Goal: Navigation & Orientation: Find specific page/section

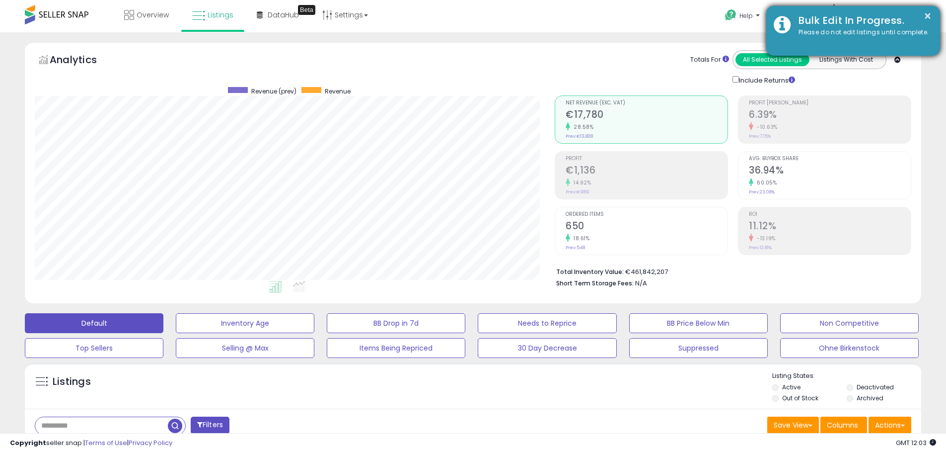
scroll to position [204, 520]
click at [929, 13] on button "×" at bounding box center [928, 16] width 8 height 12
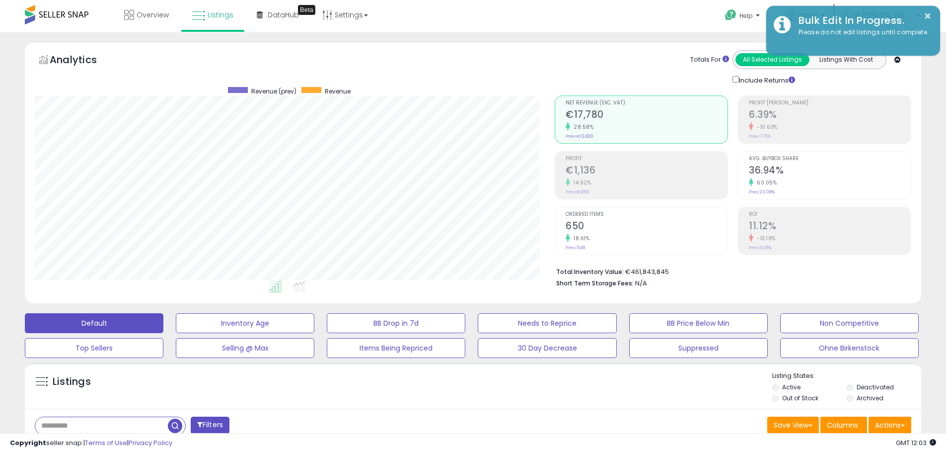
scroll to position [204, 520]
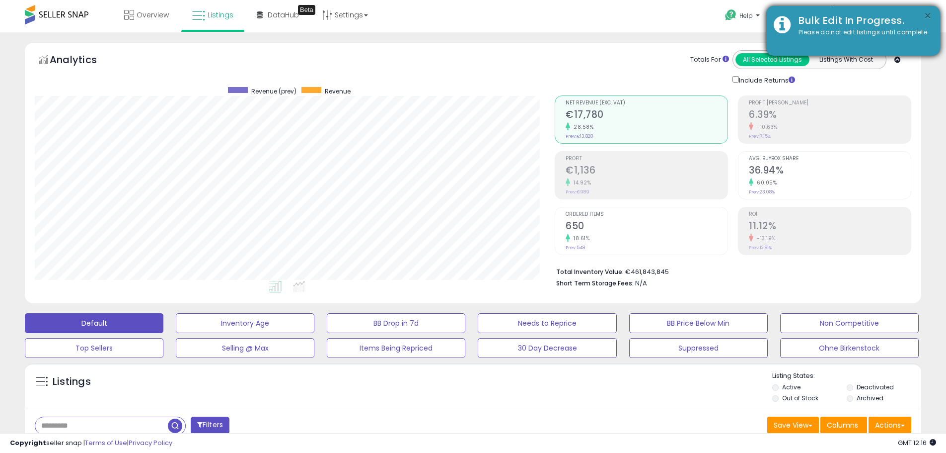
click at [929, 15] on button "×" at bounding box center [928, 16] width 8 height 12
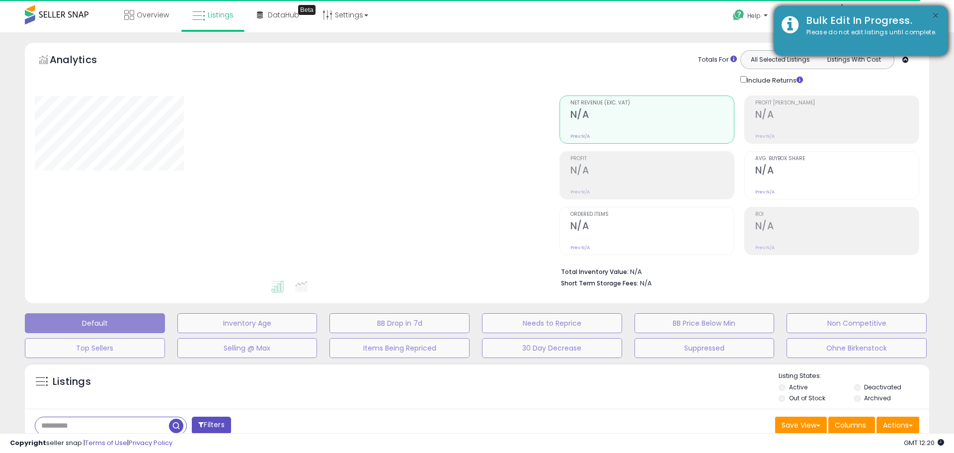
click at [937, 13] on button "×" at bounding box center [935, 16] width 8 height 12
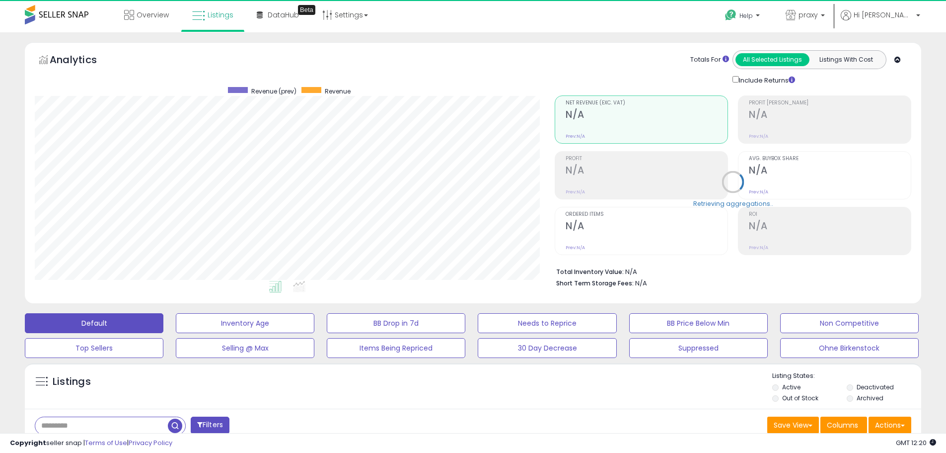
scroll to position [204, 520]
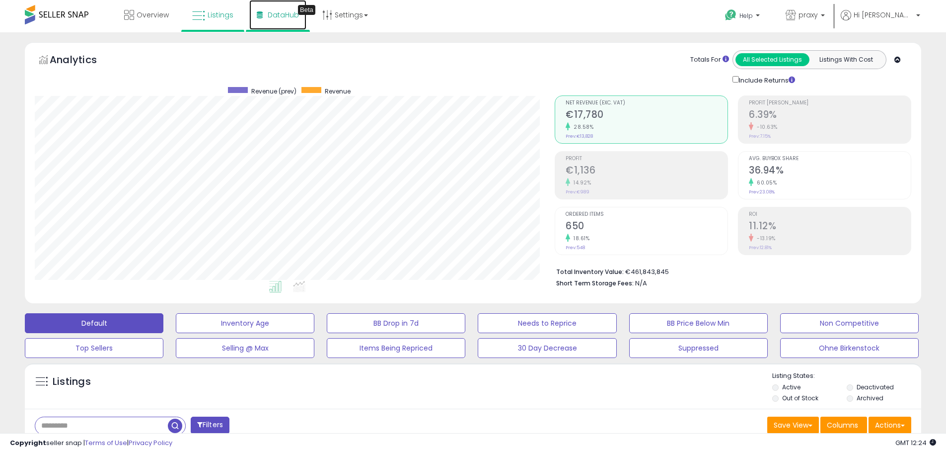
click at [294, 17] on span "DataHub" at bounding box center [283, 15] width 31 height 10
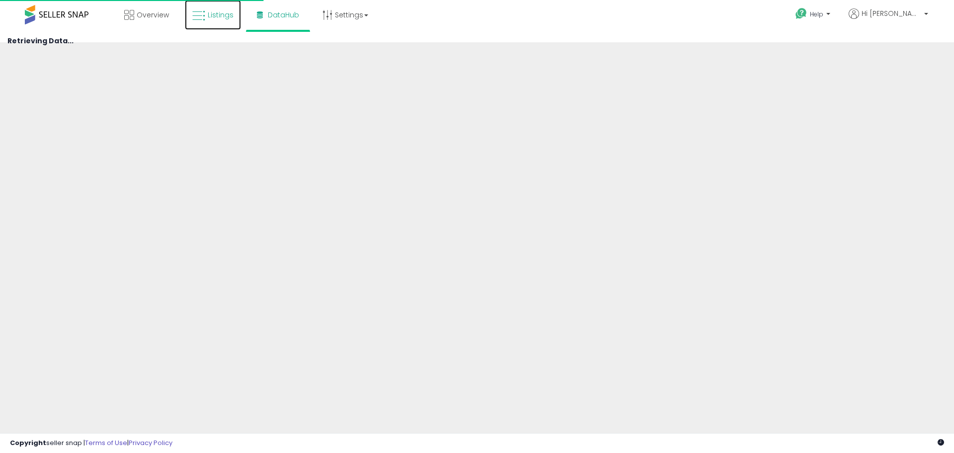
click at [214, 16] on span "Listings" at bounding box center [221, 15] width 26 height 10
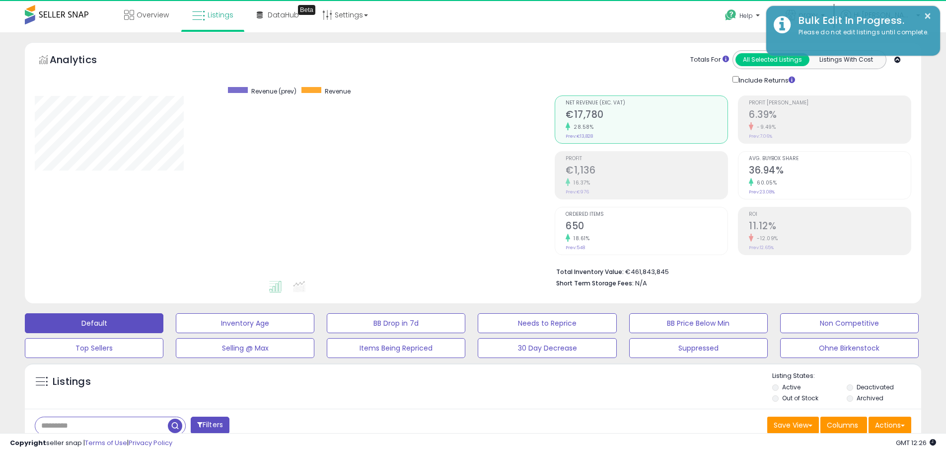
scroll to position [204, 520]
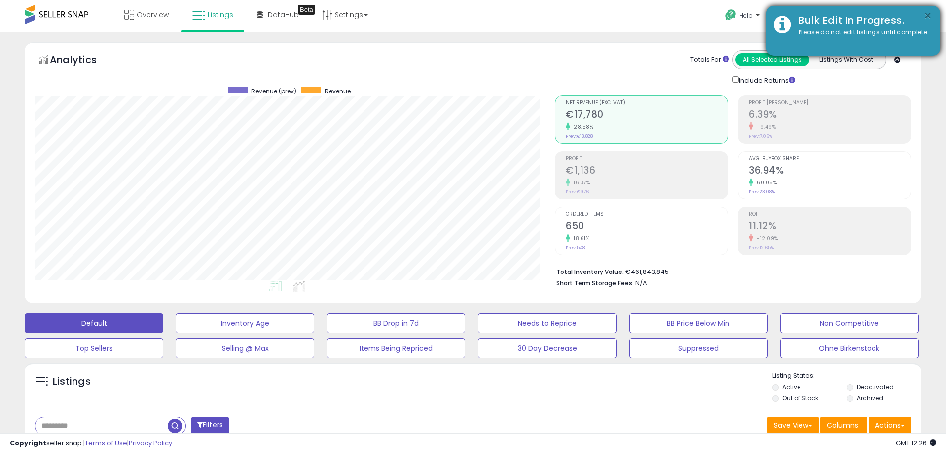
click at [927, 17] on button "×" at bounding box center [928, 16] width 8 height 12
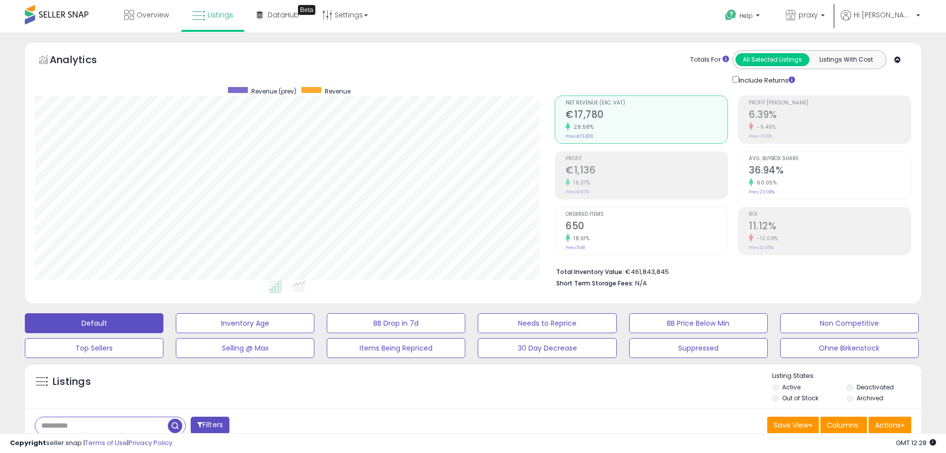
scroll to position [496559, 496242]
